Goal: Obtain resource: Obtain resource

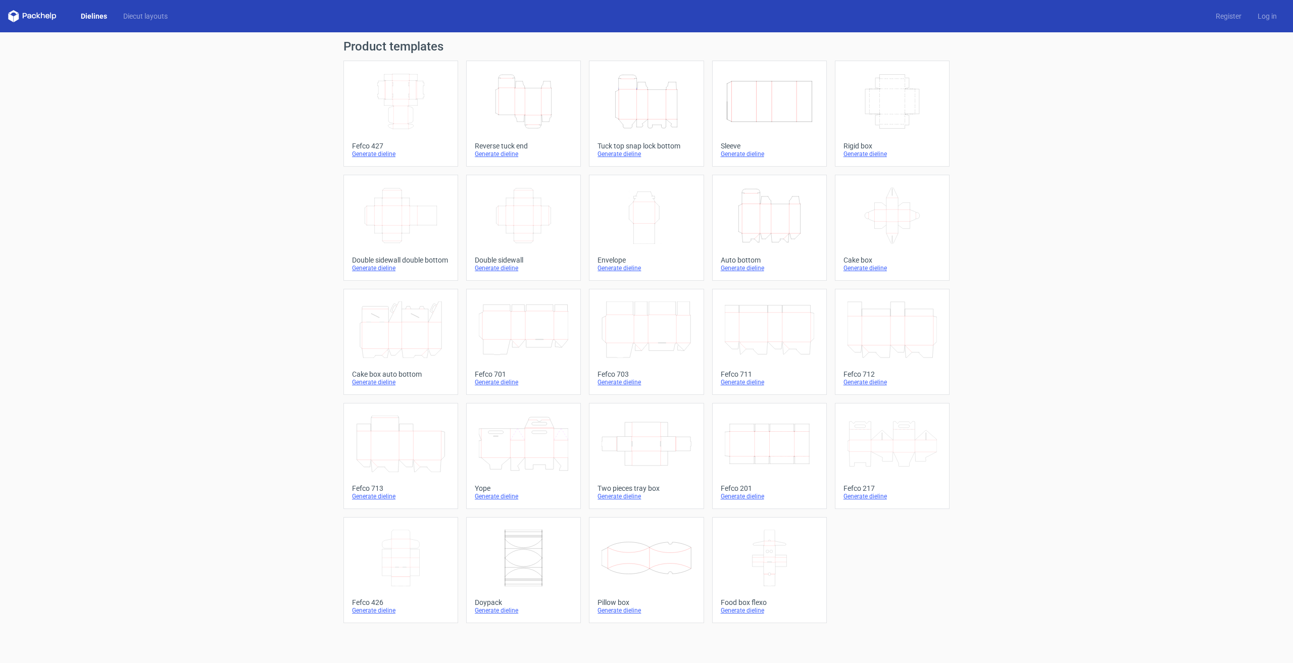
click at [527, 108] on icon "Height Depth Width" at bounding box center [523, 101] width 89 height 57
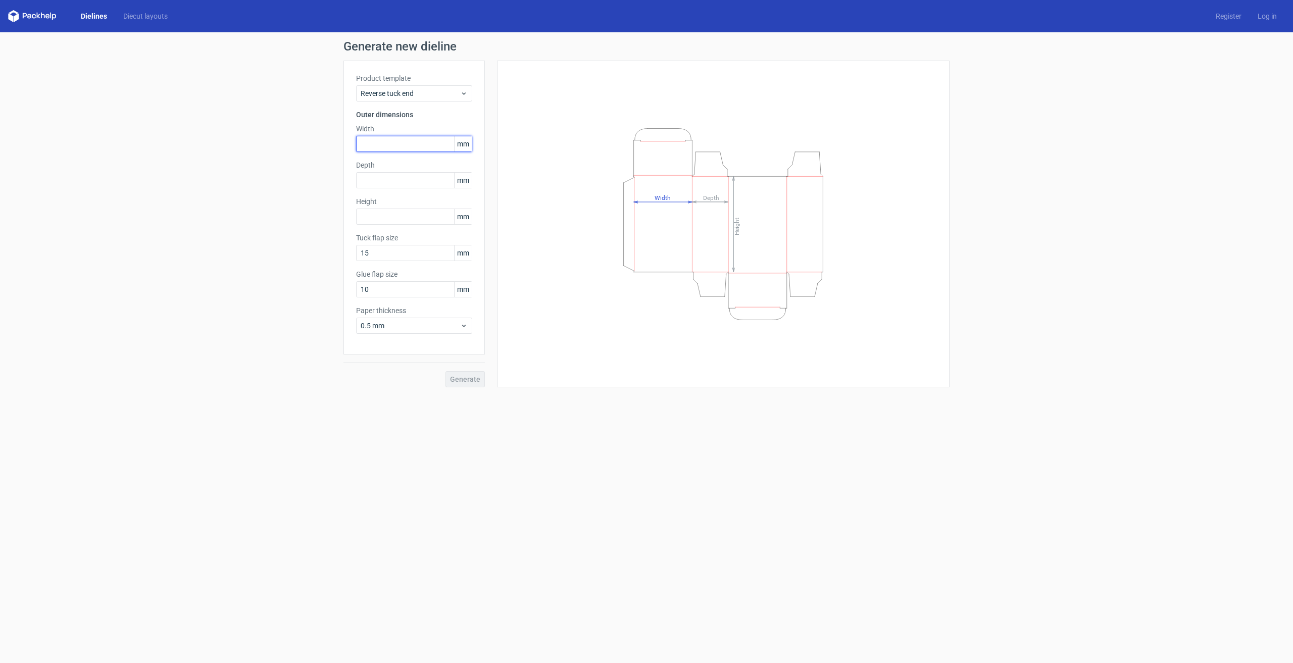
click at [395, 142] on input "text" at bounding box center [414, 144] width 116 height 16
type input "18"
type input "60"
click at [384, 197] on input "60" at bounding box center [414, 197] width 116 height 16
click at [380, 230] on input "18" at bounding box center [414, 234] width 116 height 16
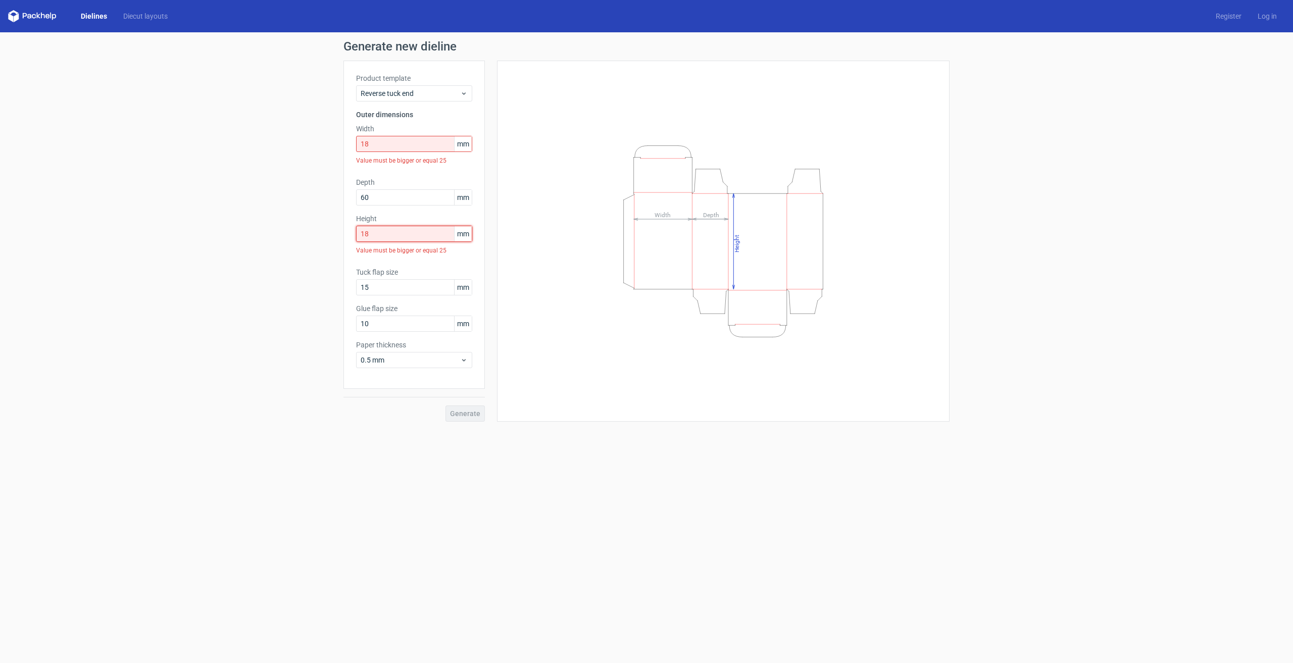
click at [380, 230] on input "18" at bounding box center [414, 234] width 116 height 16
type input "60"
click at [382, 194] on input "60" at bounding box center [414, 197] width 116 height 16
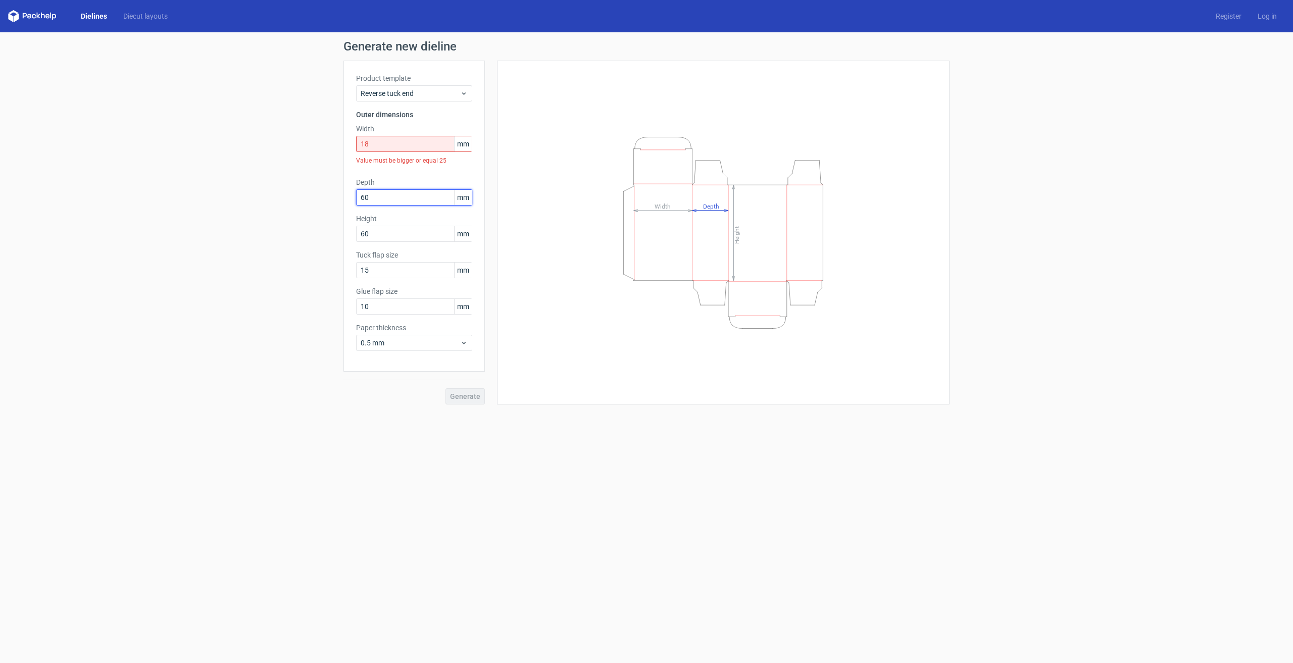
click at [382, 194] on input "60" at bounding box center [414, 197] width 116 height 16
type input "18"
click at [385, 143] on input "18" at bounding box center [414, 144] width 116 height 16
click at [386, 143] on input "18" at bounding box center [414, 144] width 116 height 16
drag, startPoint x: 375, startPoint y: 140, endPoint x: 347, endPoint y: 135, distance: 28.7
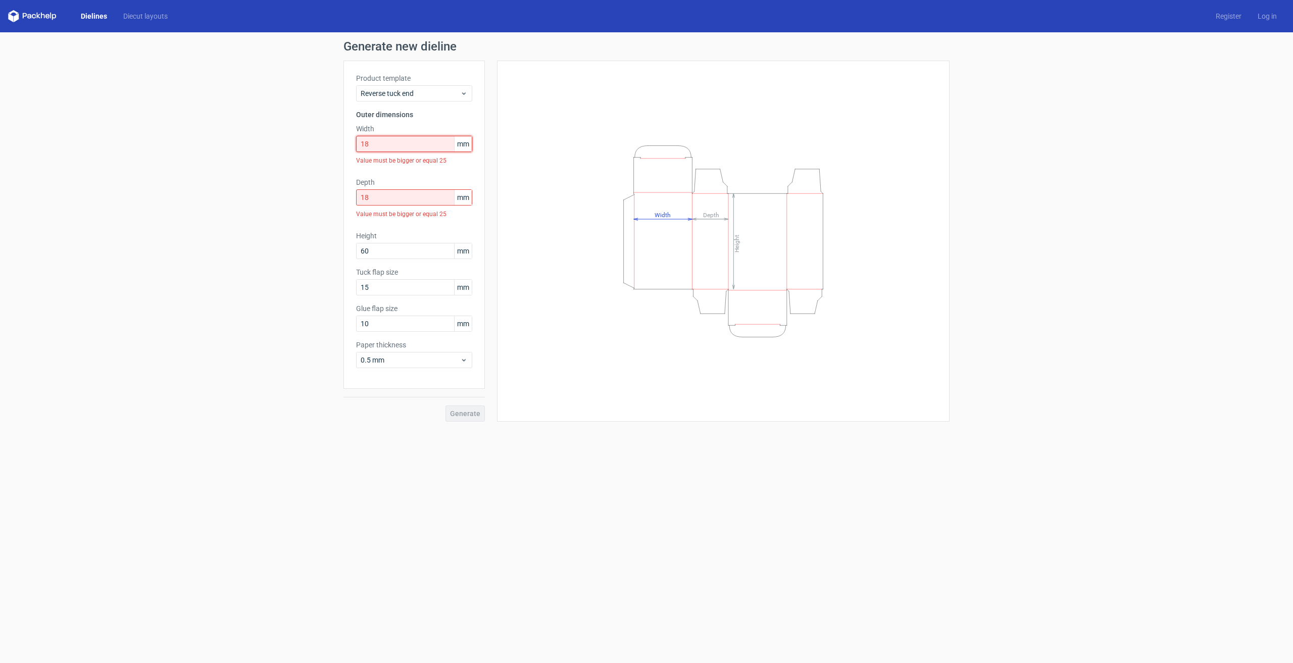
click at [347, 135] on div "Product template Reverse tuck end Outer dimensions Width 18 mm Value must be bi…" at bounding box center [413, 225] width 141 height 328
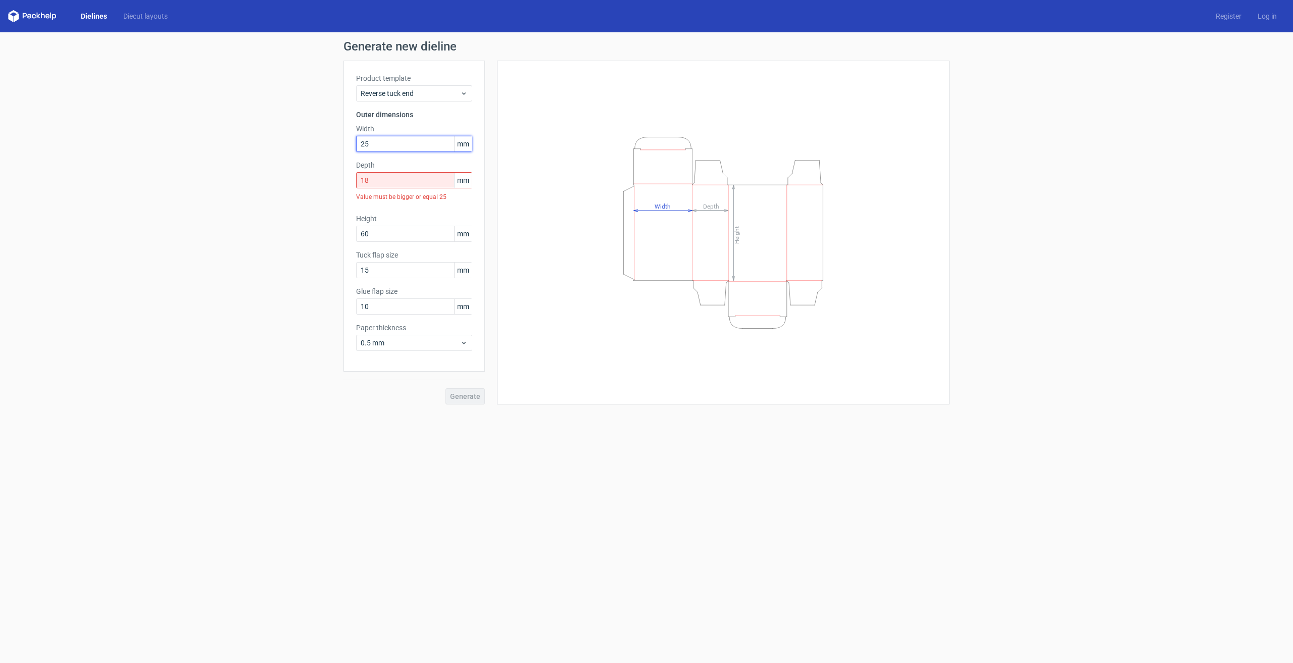
type input "25"
drag, startPoint x: 383, startPoint y: 182, endPoint x: 358, endPoint y: 178, distance: 25.6
click at [358, 178] on input "18" at bounding box center [414, 180] width 116 height 16
type input "25"
click at [388, 140] on input "25" at bounding box center [414, 144] width 116 height 16
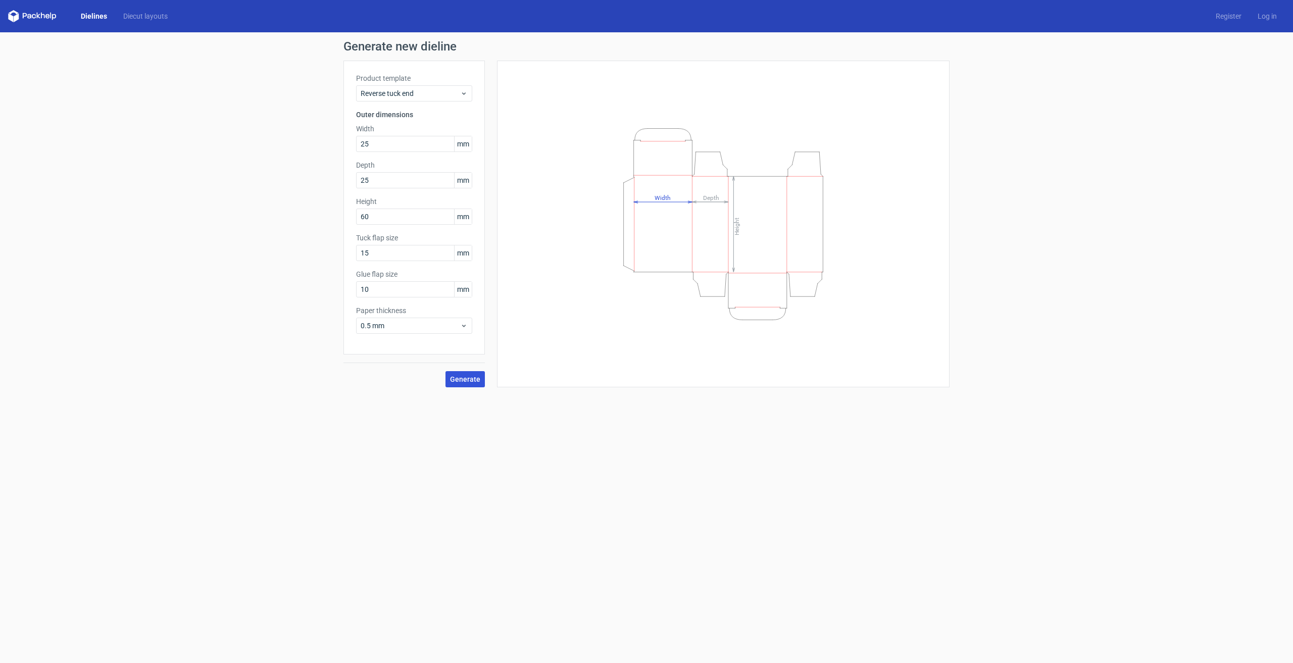
click at [474, 381] on span "Generate" at bounding box center [465, 379] width 30 height 7
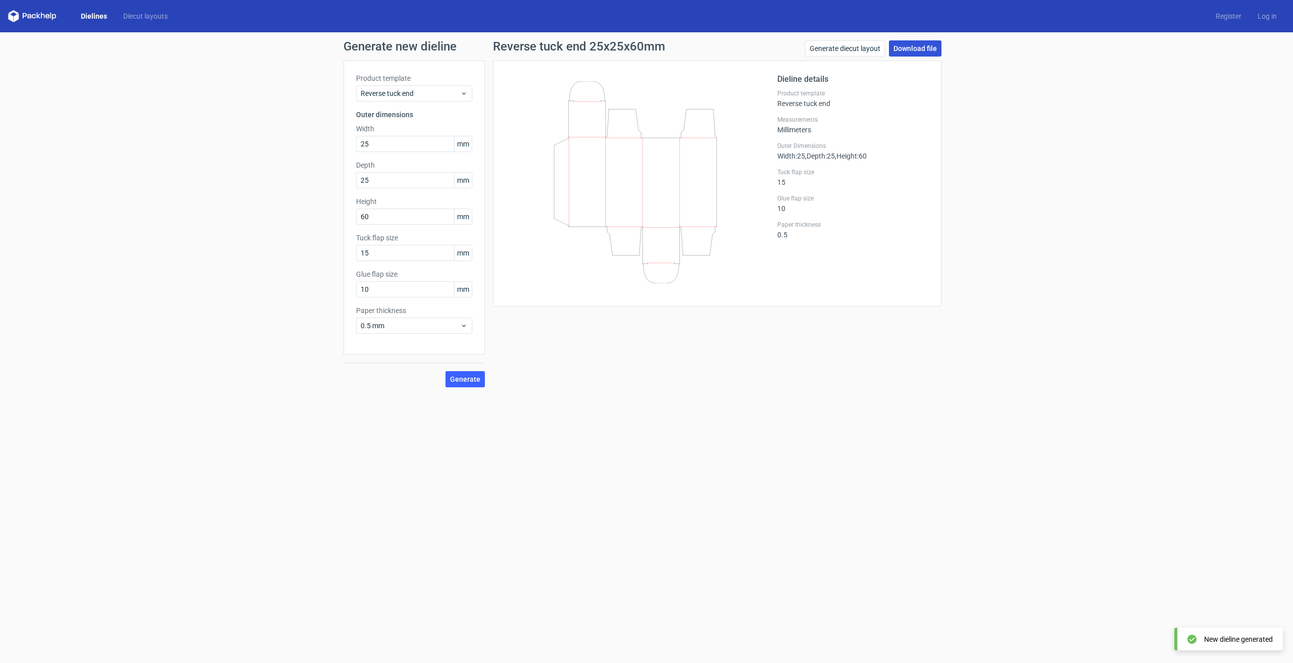
click at [913, 50] on link "Download file" at bounding box center [915, 48] width 53 height 16
